Goal: Use online tool/utility: Utilize a website feature to perform a specific function

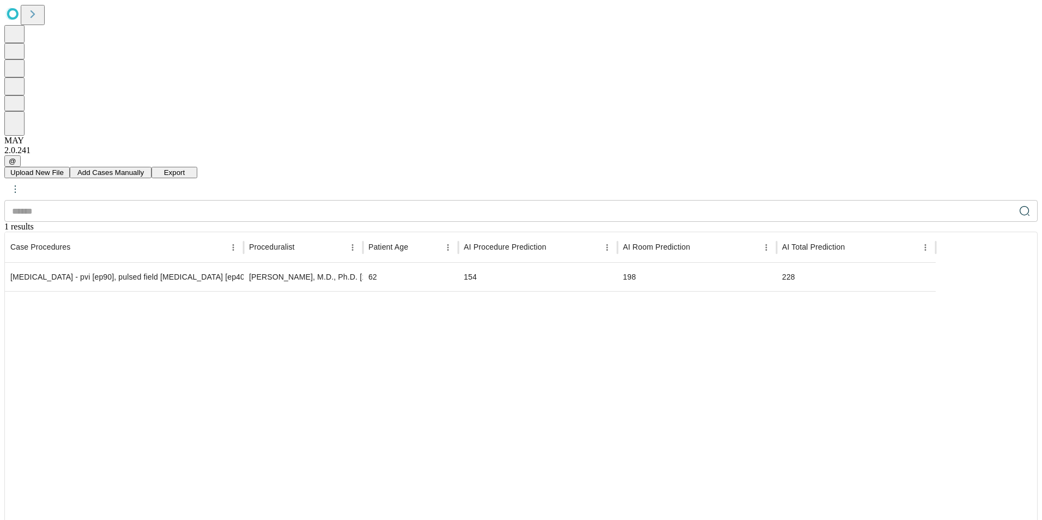
click at [238, 291] on div at bounding box center [470, 441] width 931 height 300
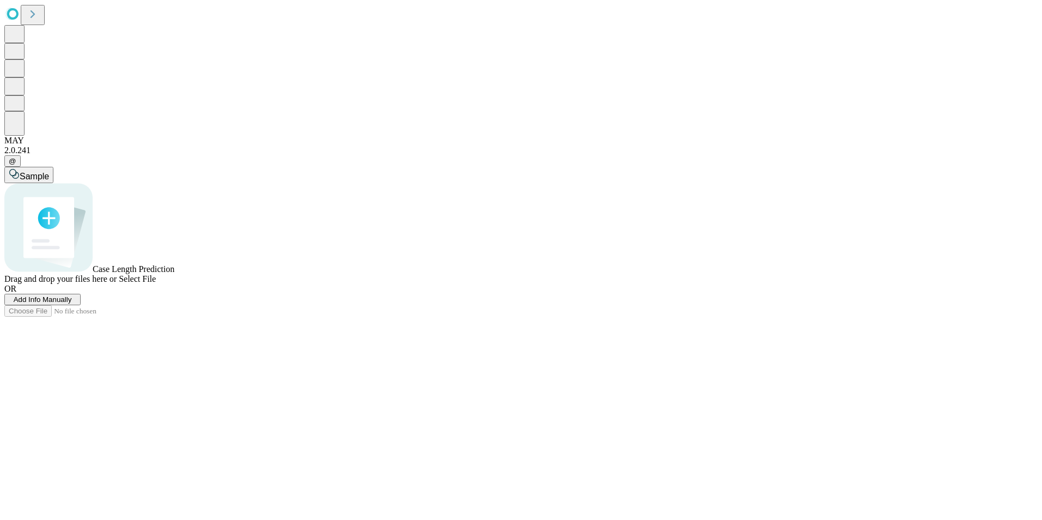
click at [72, 304] on span "Add Info Manually" at bounding box center [43, 300] width 58 height 8
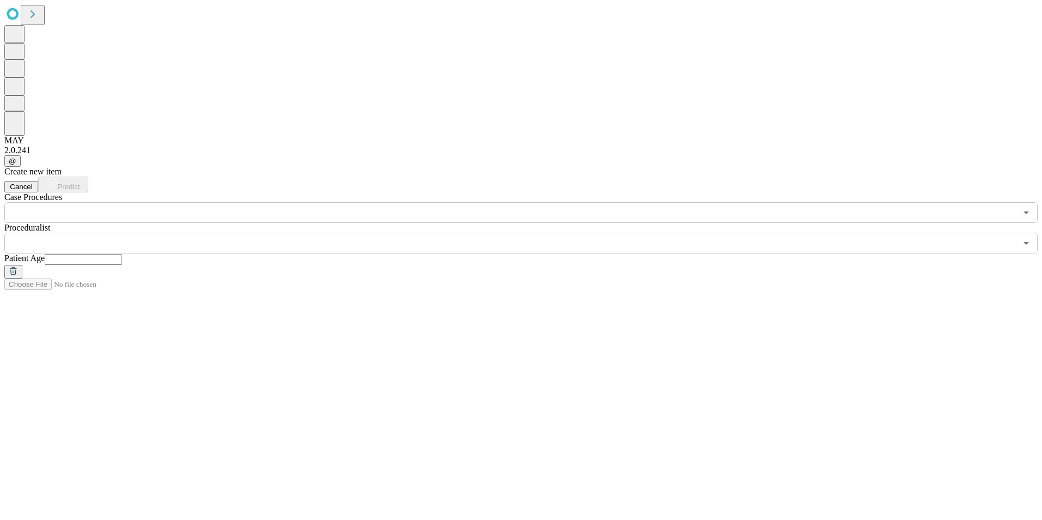
drag, startPoint x: 548, startPoint y: 412, endPoint x: 205, endPoint y: 91, distance: 469.4
click at [205, 202] on input "text" at bounding box center [510, 212] width 1012 height 21
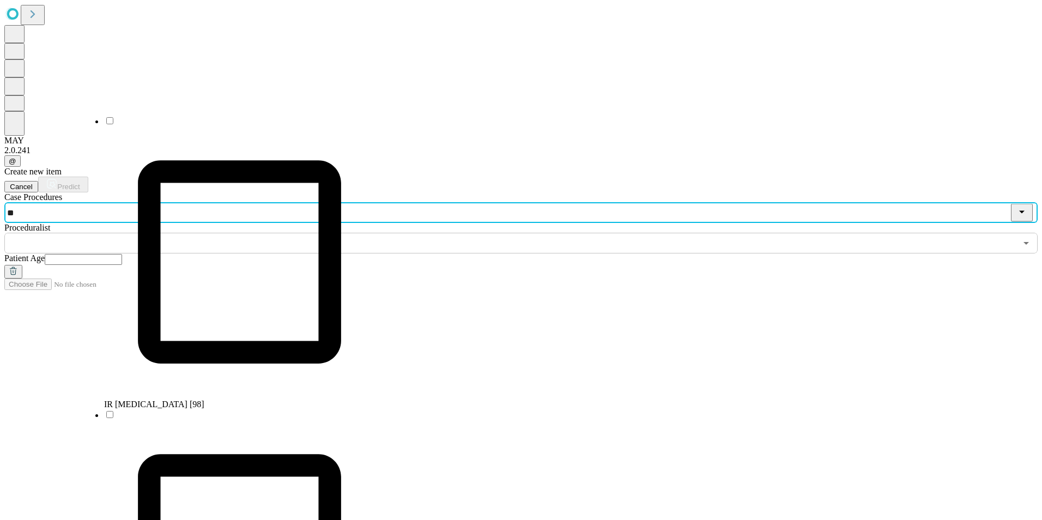
type input "***"
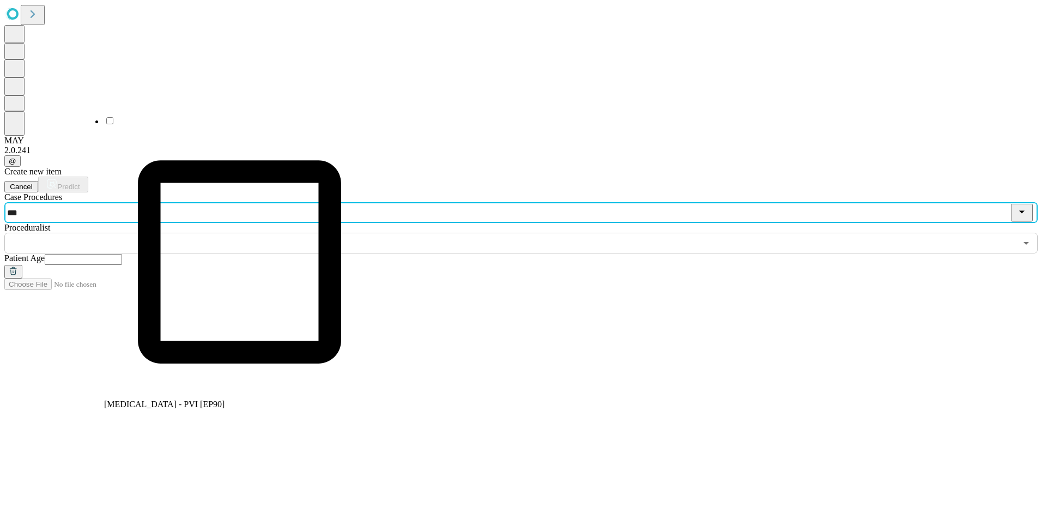
click at [222, 116] on li "[MEDICAL_DATA] - PVI [EP90]" at bounding box center [239, 263] width 271 height 294
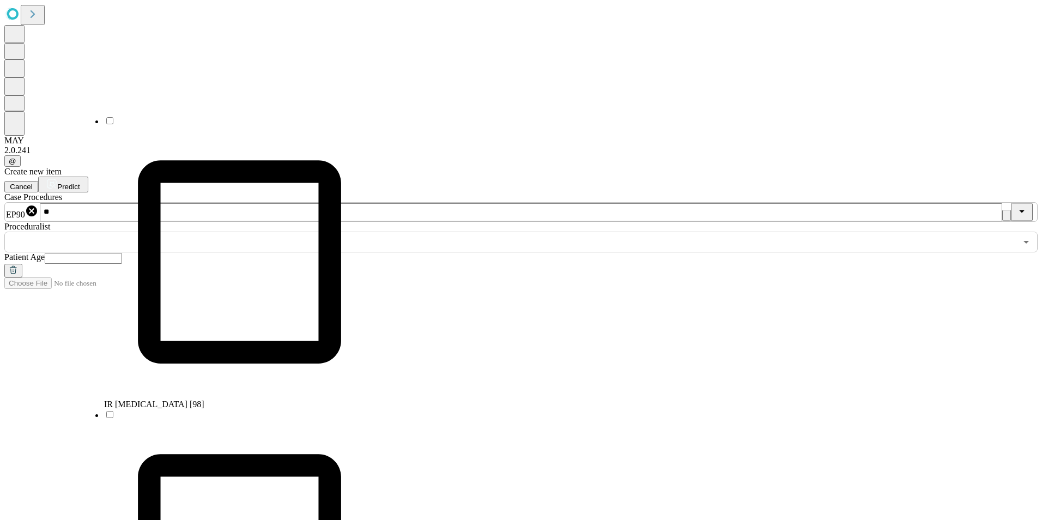
type input "***"
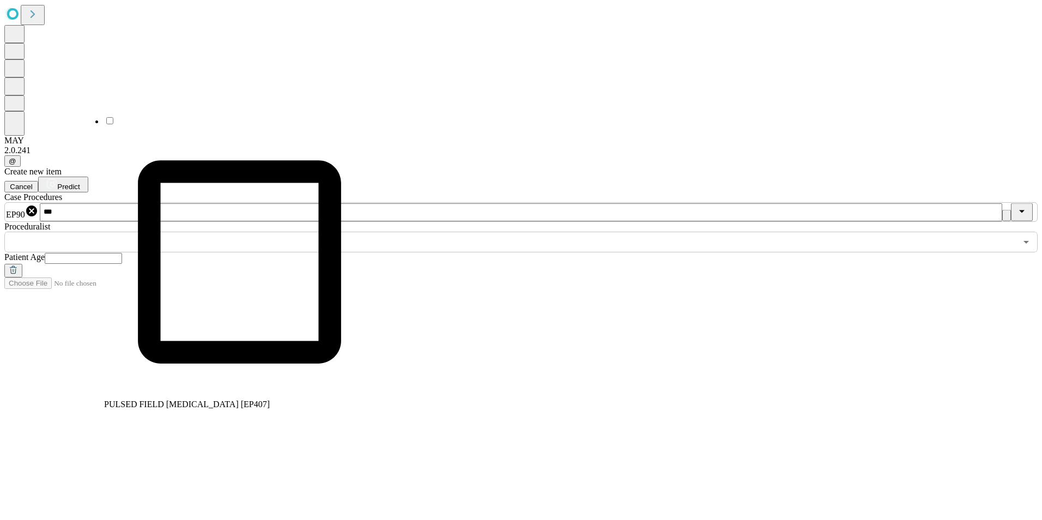
click at [213, 131] on li "PULSED FIELD [MEDICAL_DATA] [EP407]" at bounding box center [239, 263] width 271 height 294
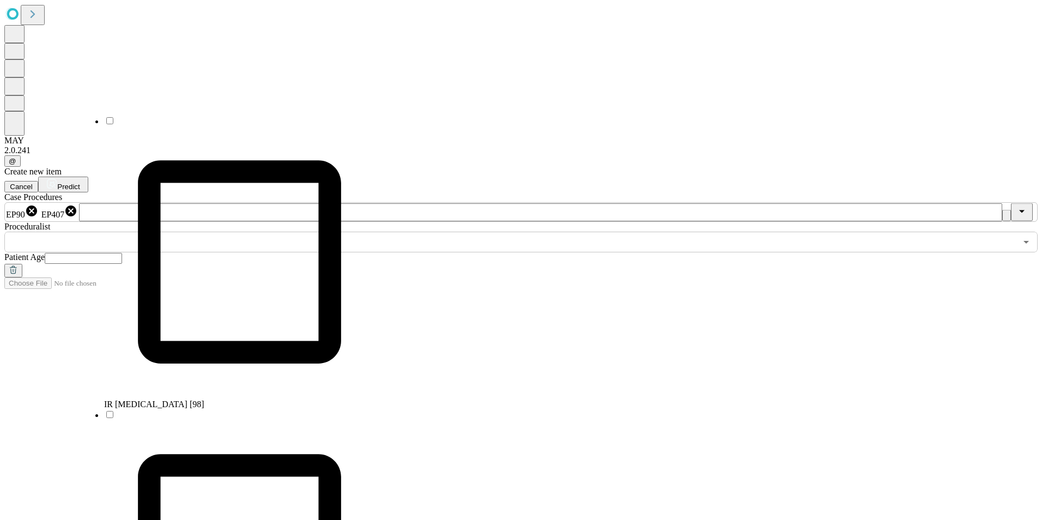
scroll to position [478, 0]
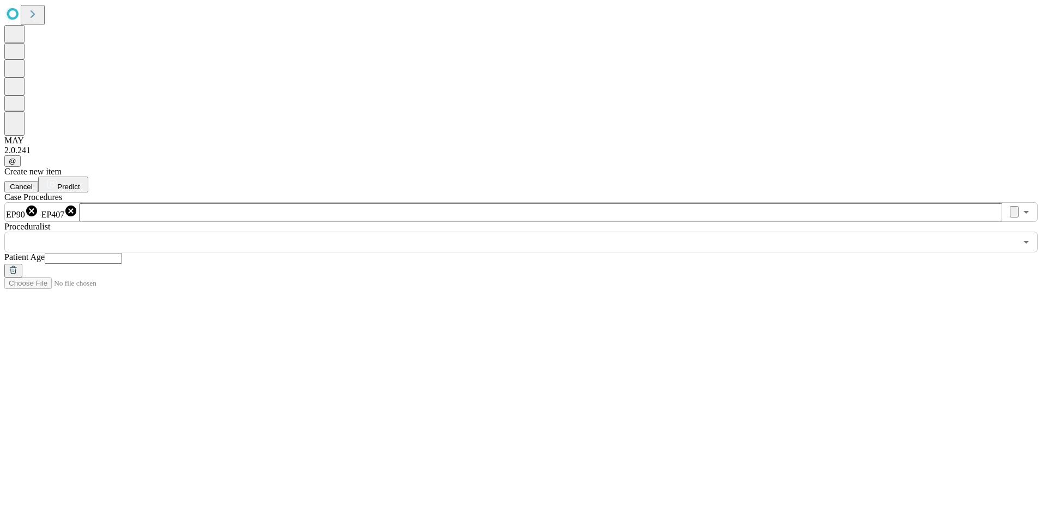
click at [426, 222] on div "Proceduralist ​" at bounding box center [521, 237] width 1034 height 31
click at [433, 232] on input "text" at bounding box center [510, 242] width 1012 height 21
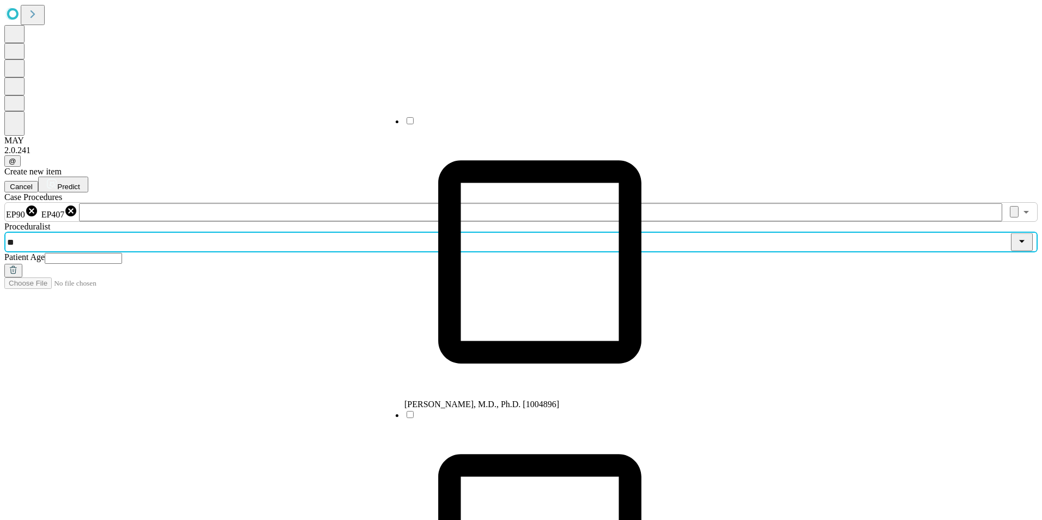
type input "***"
click at [511, 400] on span "[PERSON_NAME], M.D., Ph.D. [1004896]" at bounding box center [482, 404] width 155 height 9
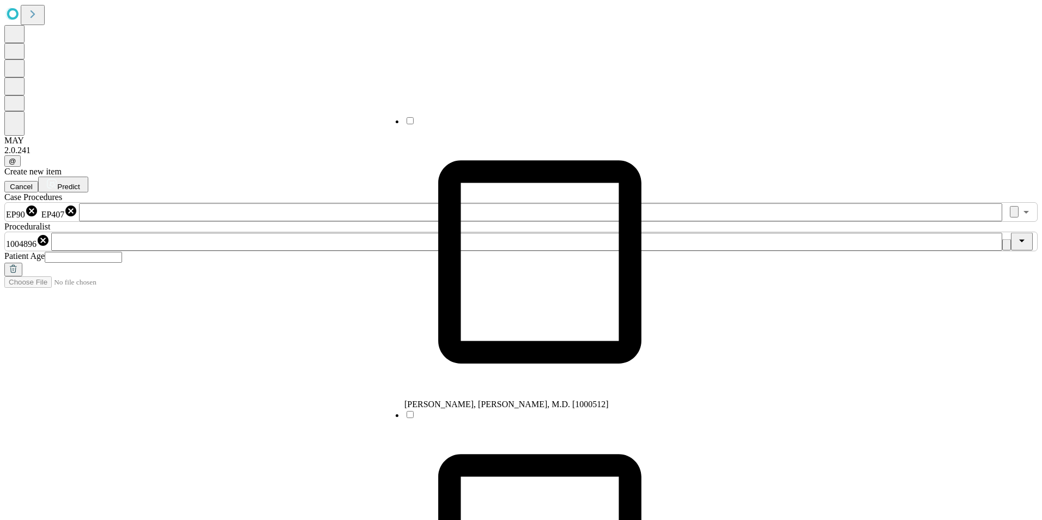
scroll to position [150, 0]
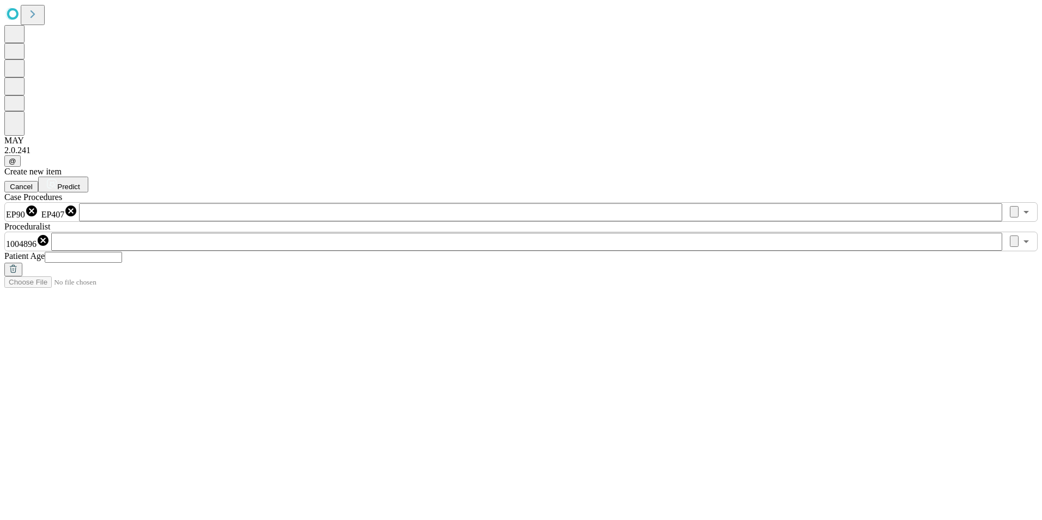
click at [122, 252] on input "text" at bounding box center [83, 257] width 77 height 11
type input "**"
drag, startPoint x: 972, startPoint y: 40, endPoint x: 953, endPoint y: 35, distance: 19.7
click at [88, 177] on button "Predict" at bounding box center [63, 185] width 50 height 16
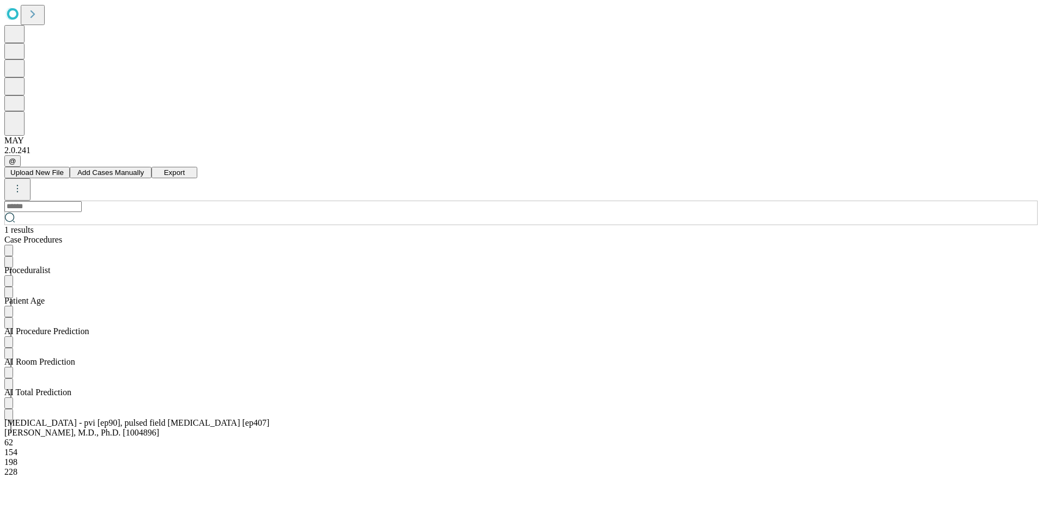
drag, startPoint x: 373, startPoint y: 242, endPoint x: 369, endPoint y: 234, distance: 9.3
click at [373, 447] on div at bounding box center [521, 447] width 1034 height 0
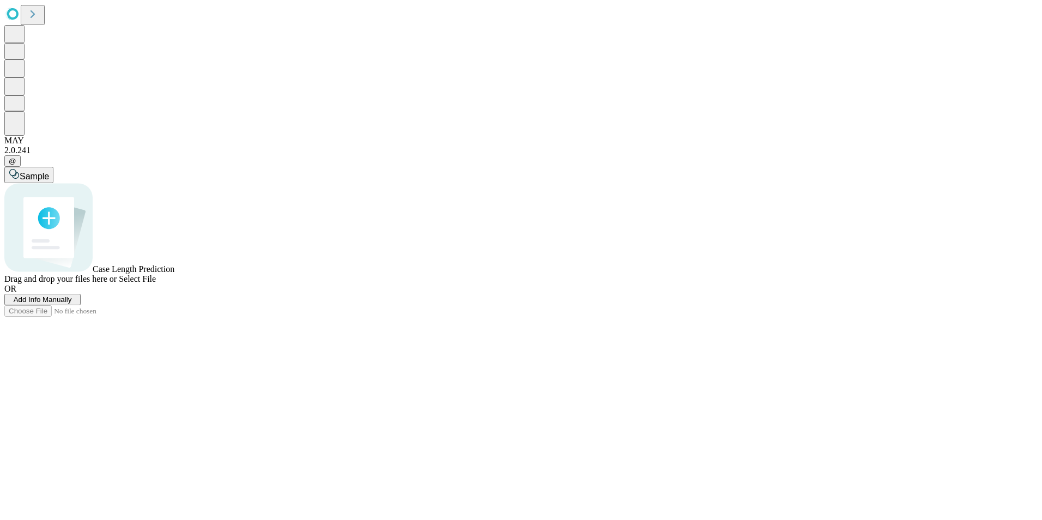
click at [72, 304] on span "Add Info Manually" at bounding box center [43, 300] width 58 height 8
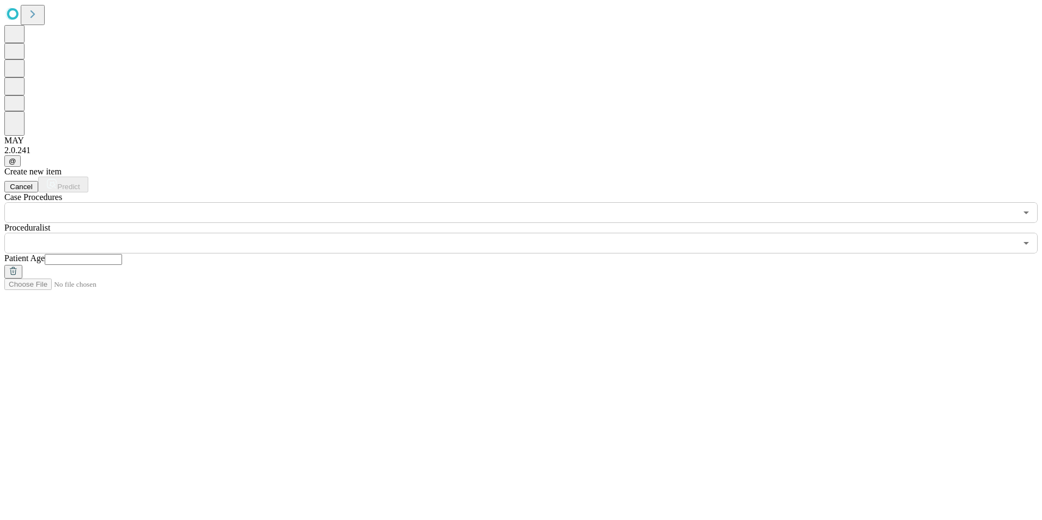
click at [126, 202] on input "text" at bounding box center [510, 212] width 1012 height 21
